Goal: Task Accomplishment & Management: Manage account settings

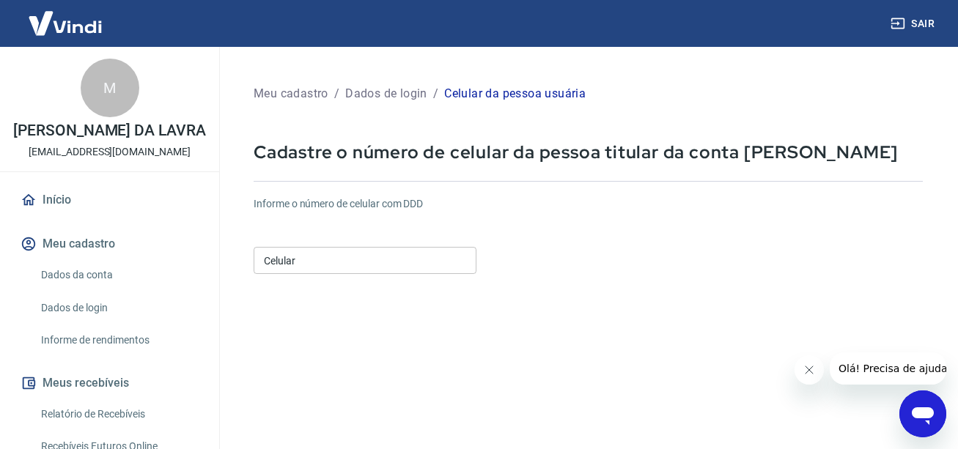
click at [392, 259] on input "Celular" at bounding box center [365, 260] width 223 height 27
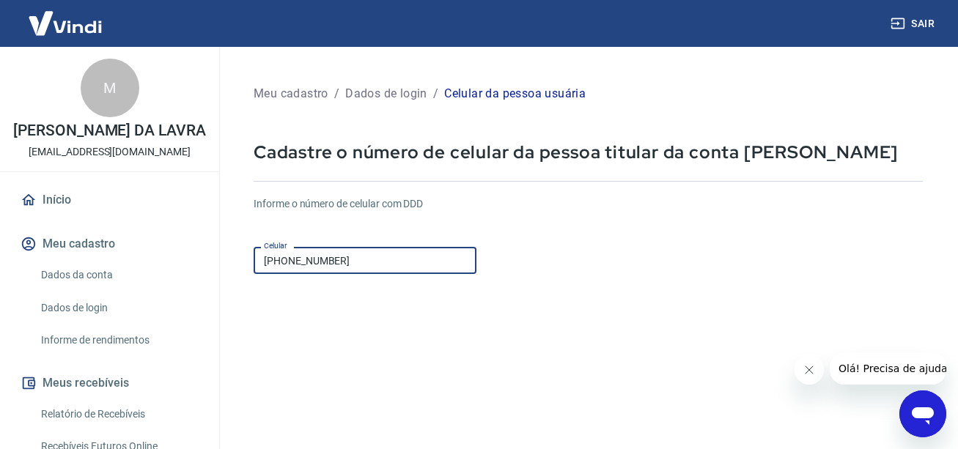
type input "[PHONE_NUMBER]"
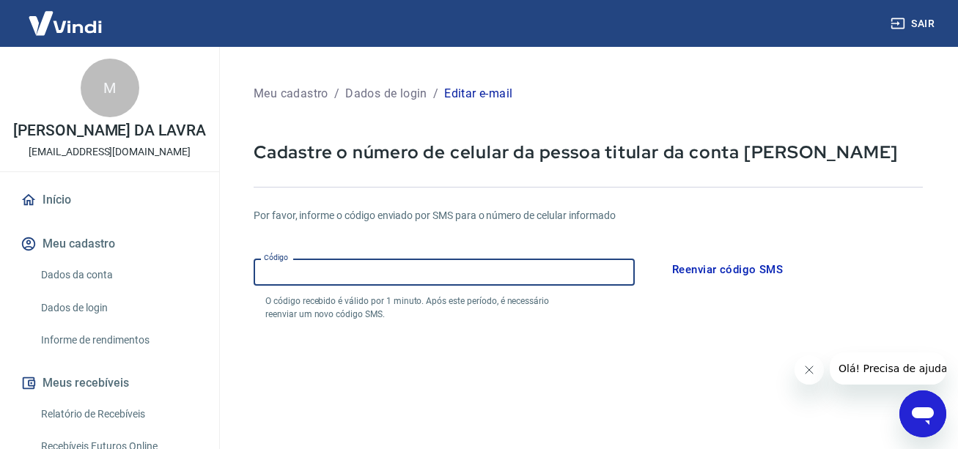
click at [429, 277] on input "Código" at bounding box center [444, 272] width 381 height 27
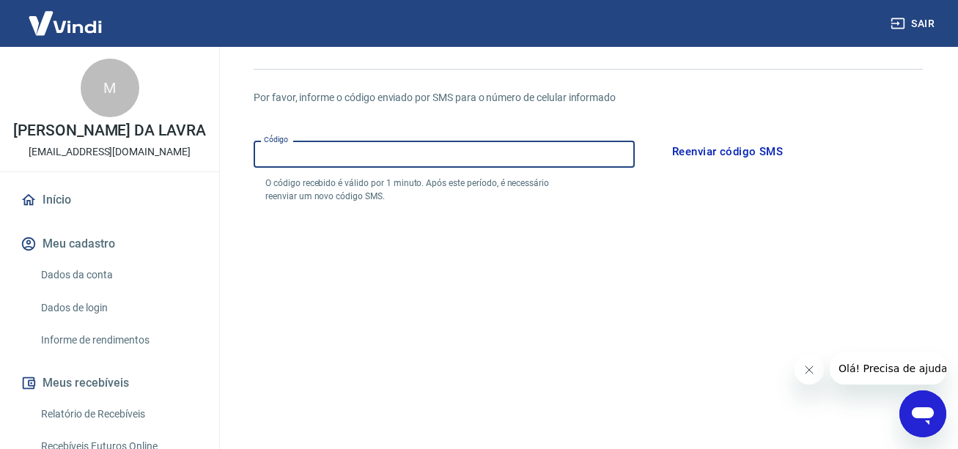
scroll to position [117, 0]
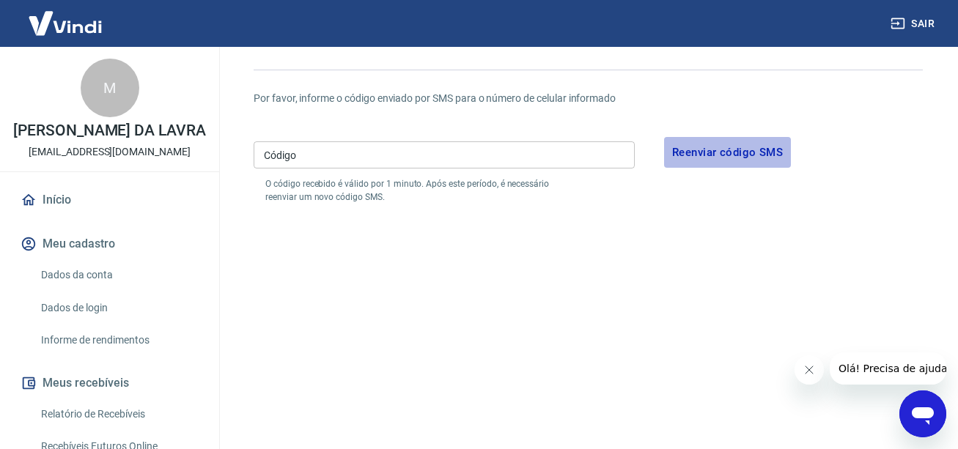
click at [735, 149] on button "Reenviar código SMS" at bounding box center [727, 152] width 127 height 31
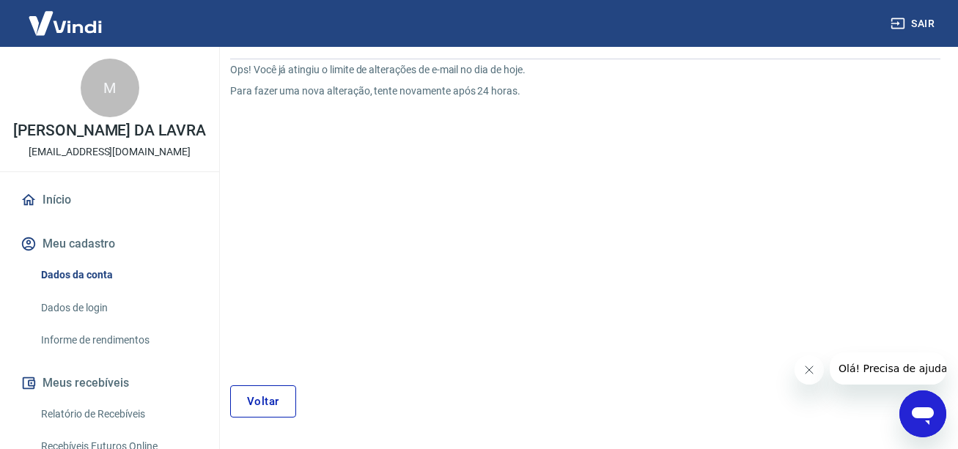
scroll to position [125, 0]
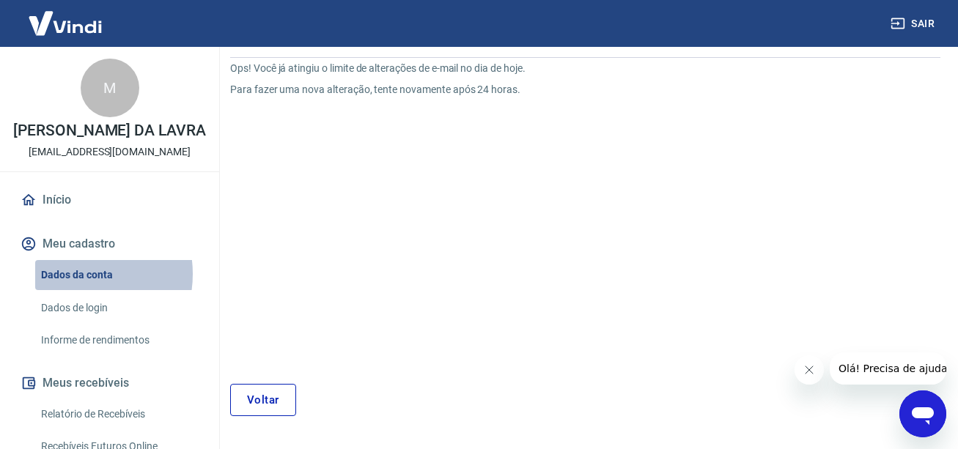
click at [75, 290] on link "Dados da conta" at bounding box center [118, 275] width 166 height 30
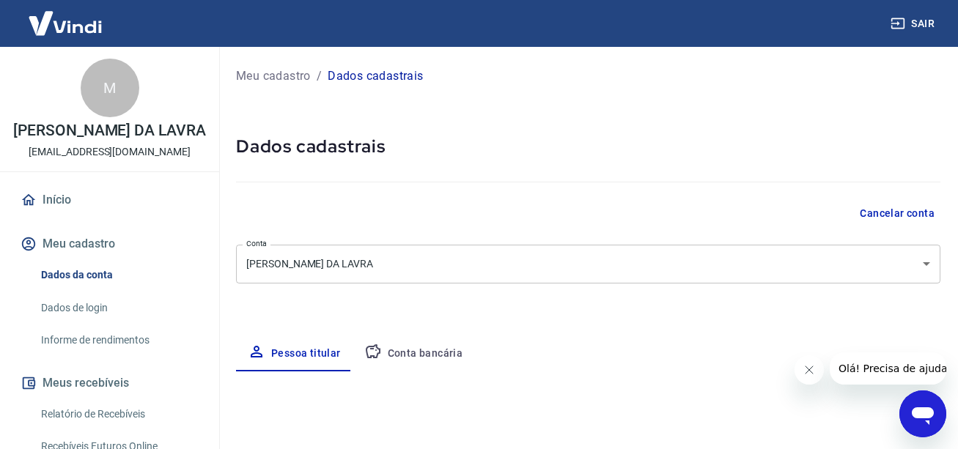
select select "SP"
select select "business"
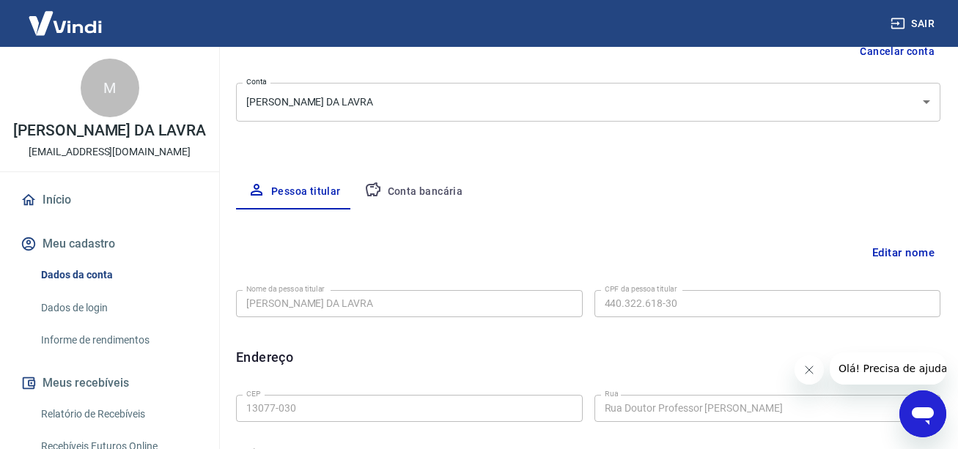
scroll to position [184, 0]
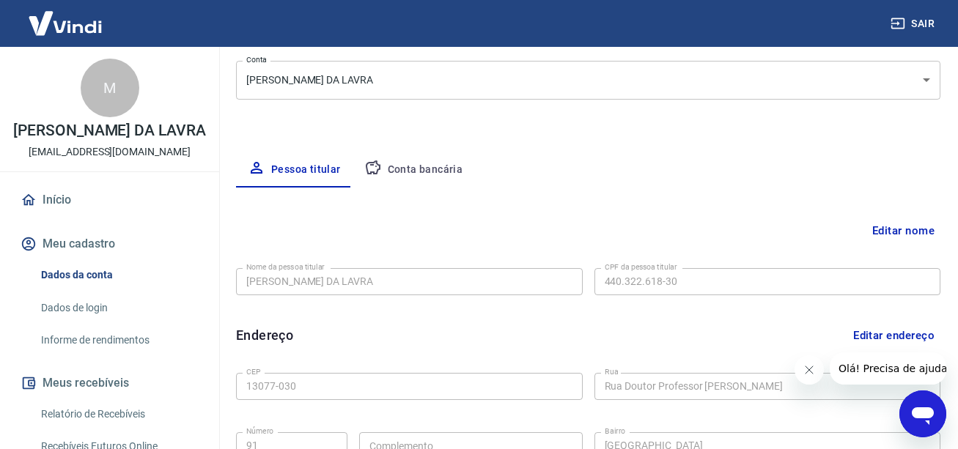
click at [424, 173] on button "Conta bancária" at bounding box center [414, 169] width 122 height 35
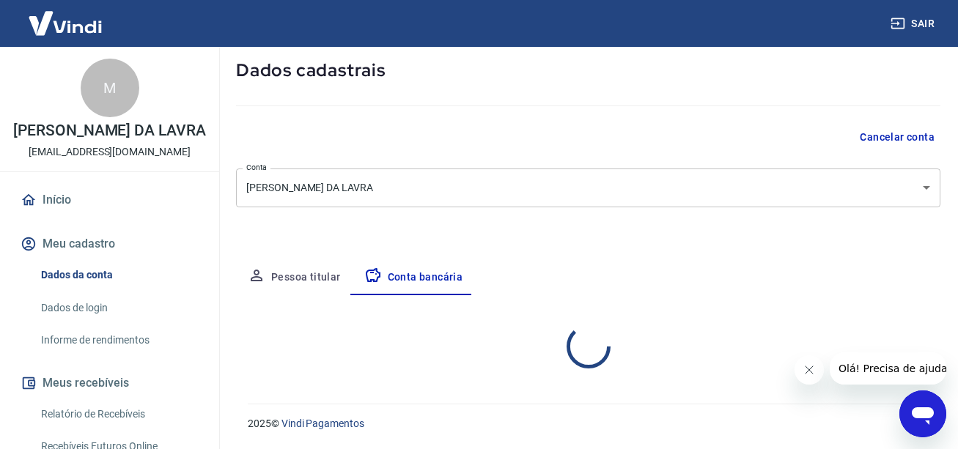
select select "1"
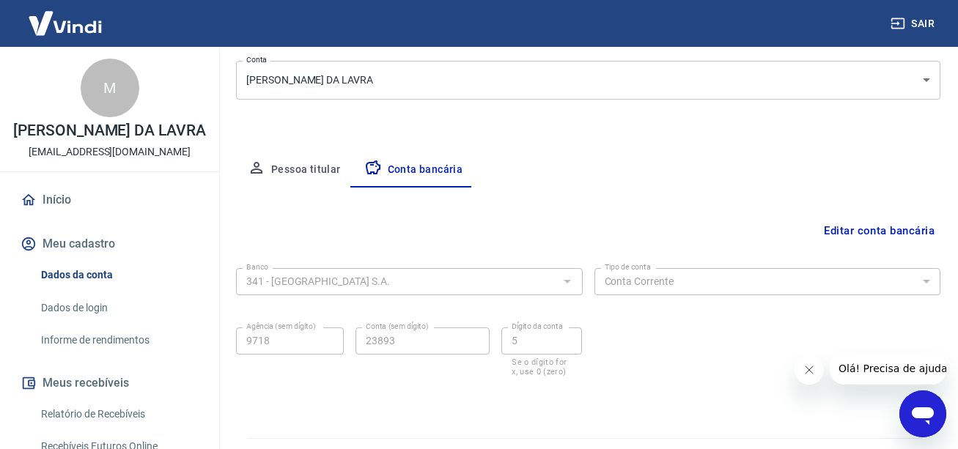
scroll to position [218, 0]
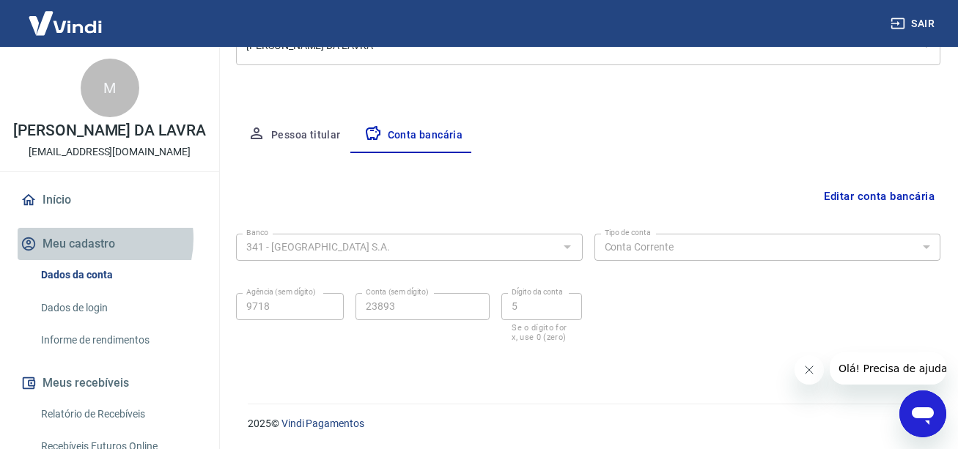
click at [88, 254] on button "Meu cadastro" at bounding box center [110, 244] width 184 height 32
click at [91, 257] on button "Meu cadastro" at bounding box center [110, 244] width 184 height 32
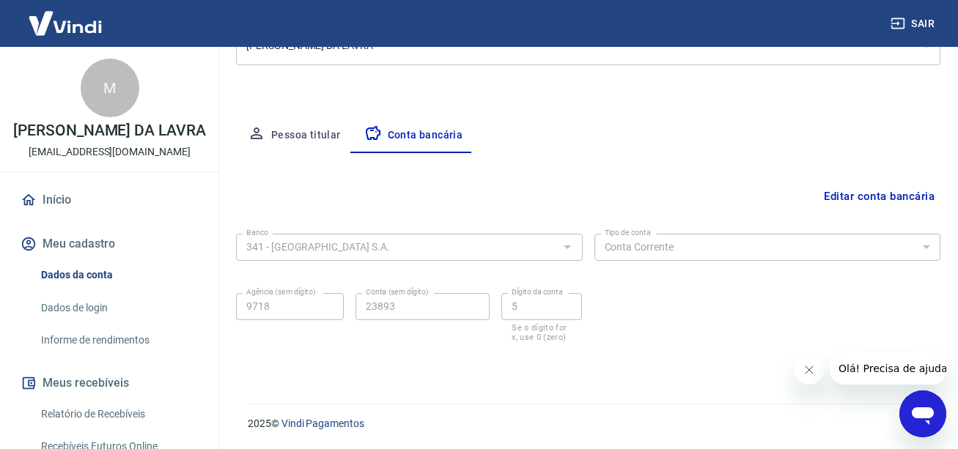
click at [91, 257] on button "Meu cadastro" at bounding box center [110, 244] width 184 height 32
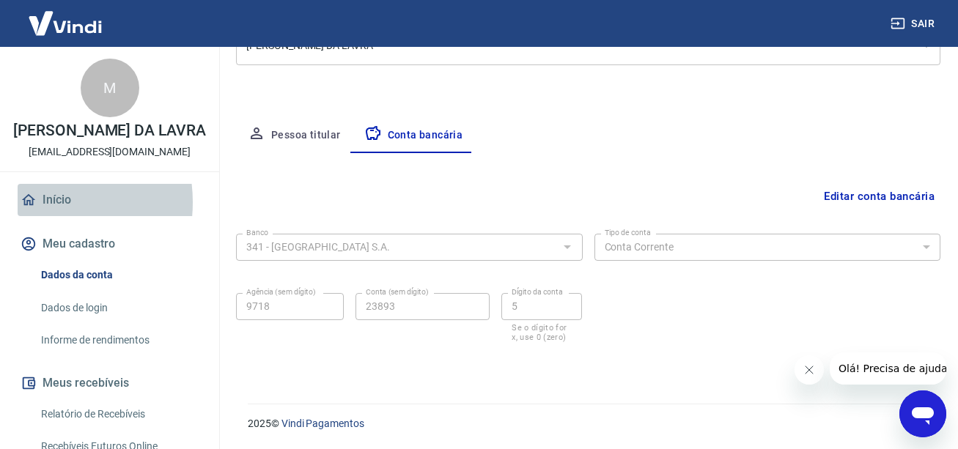
click at [39, 216] on link "Início" at bounding box center [110, 200] width 184 height 32
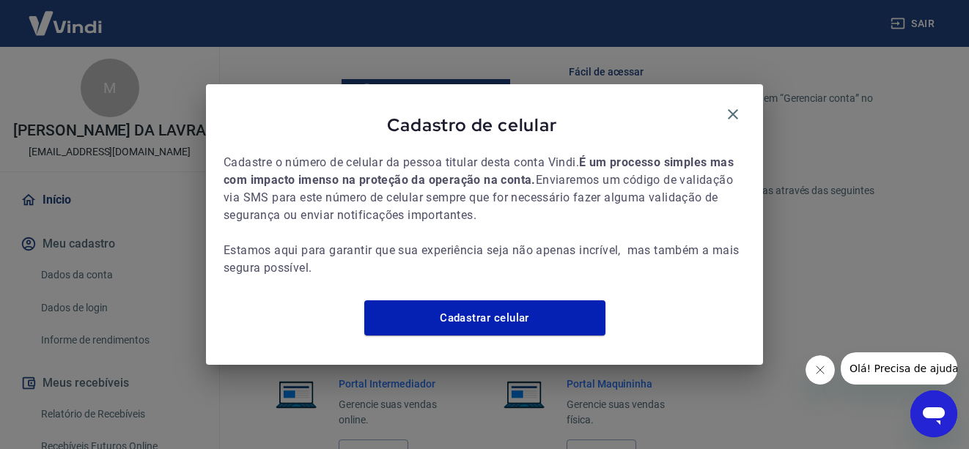
scroll to position [638, 0]
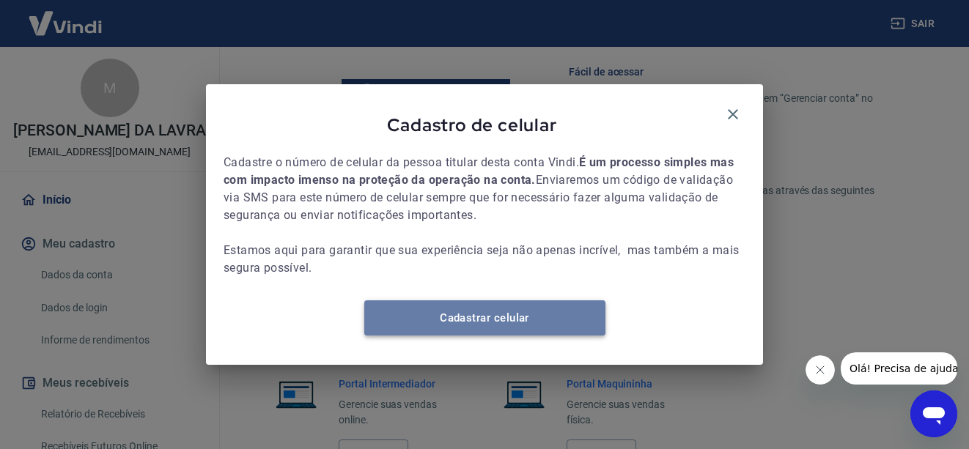
click at [423, 314] on link "Cadastrar celular" at bounding box center [484, 318] width 241 height 35
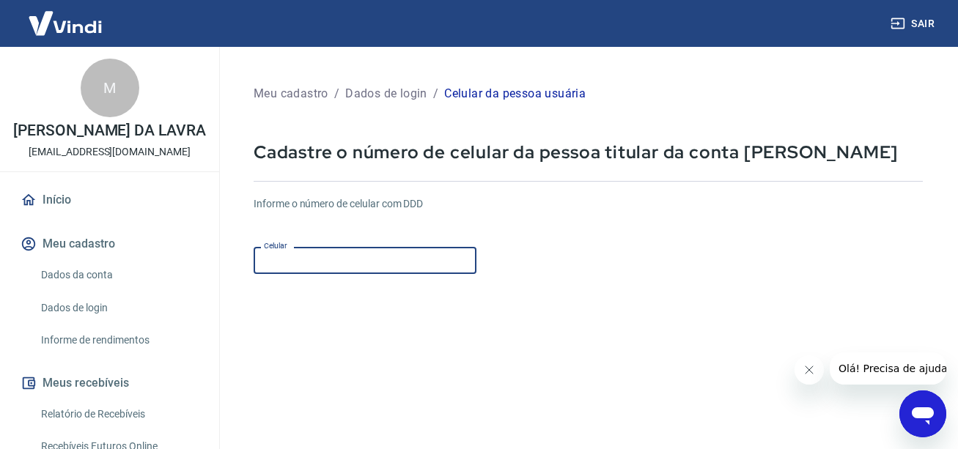
click at [397, 274] on input "Celular" at bounding box center [365, 260] width 223 height 27
type input "[PHONE_NUMBER]"
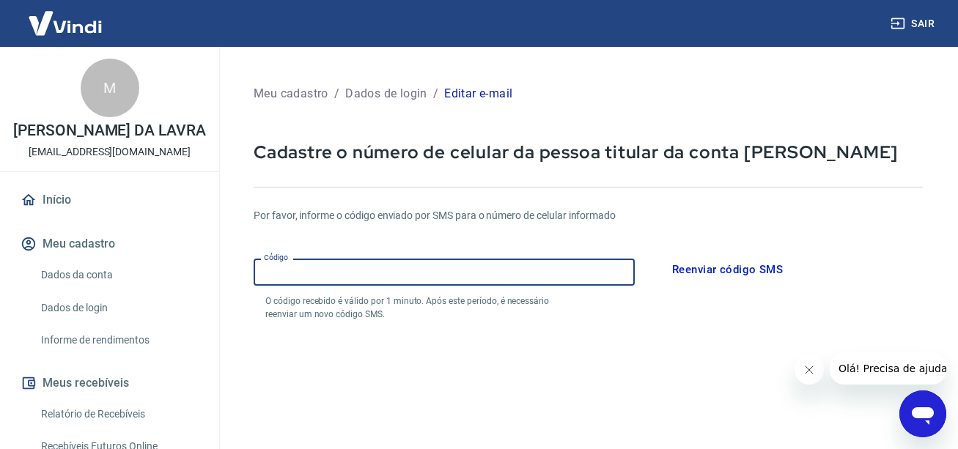
click at [397, 274] on input "Código" at bounding box center [444, 272] width 381 height 27
type input "018057"
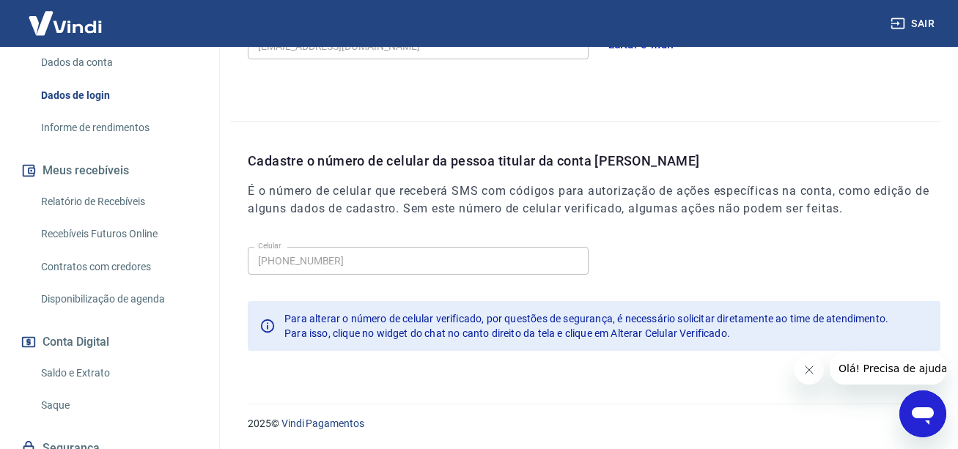
scroll to position [211, 0]
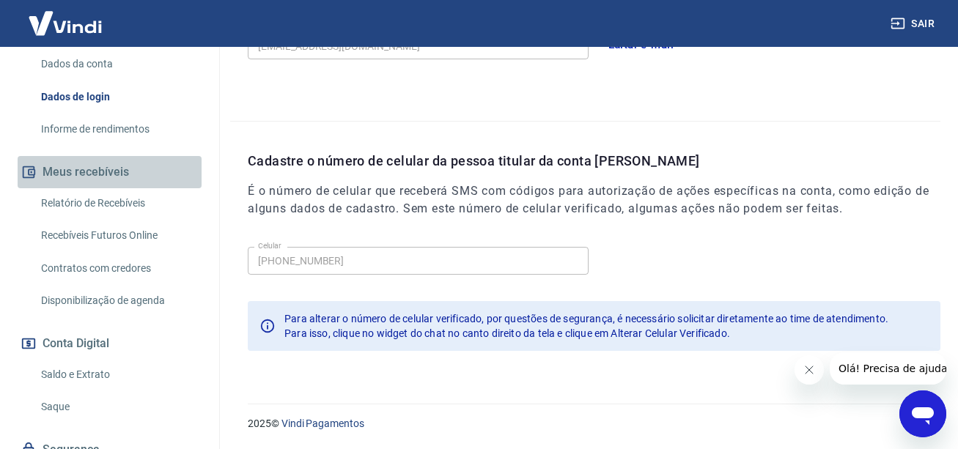
click at [115, 183] on button "Meus recebíveis" at bounding box center [110, 172] width 184 height 32
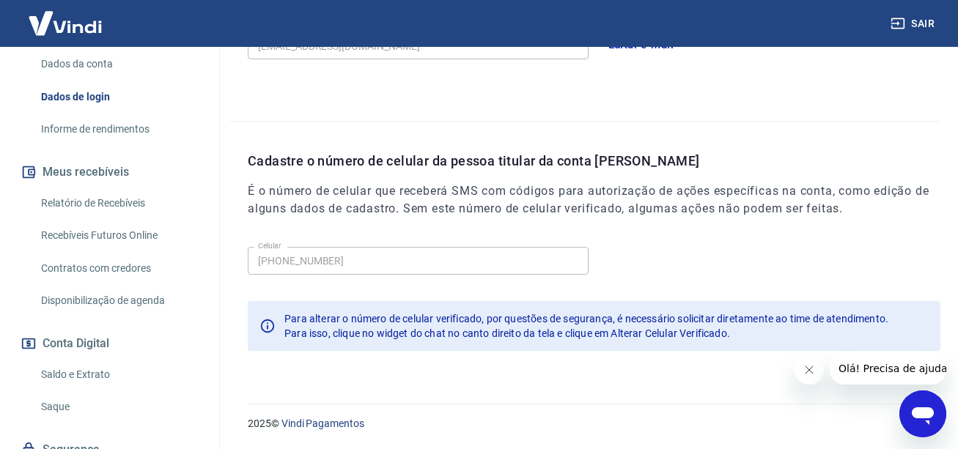
click at [95, 182] on button "Meus recebíveis" at bounding box center [110, 172] width 184 height 32
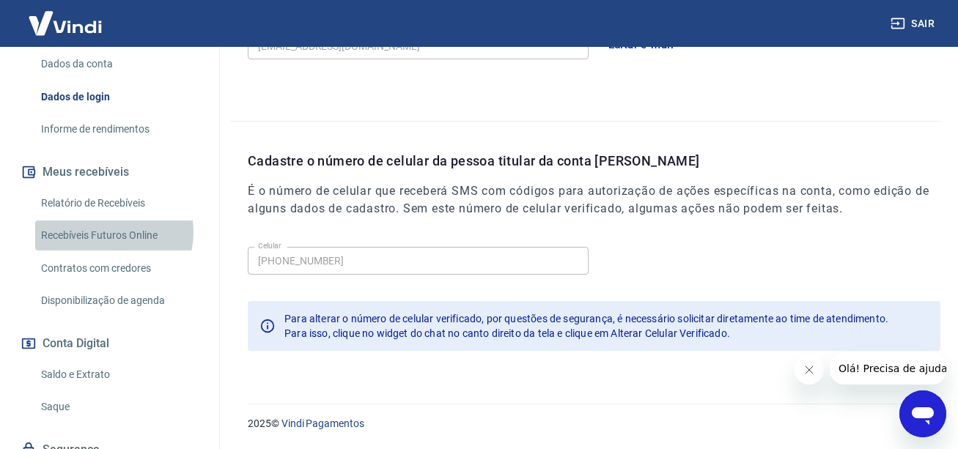
click at [107, 248] on link "Recebíveis Futuros Online" at bounding box center [118, 236] width 166 height 30
